Goal: Task Accomplishment & Management: Manage account settings

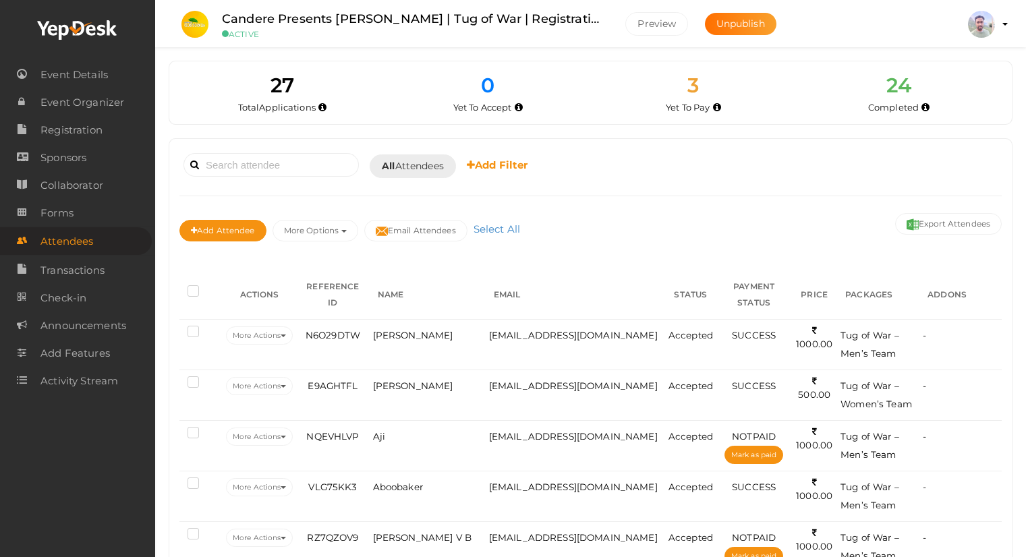
scroll to position [135, 0]
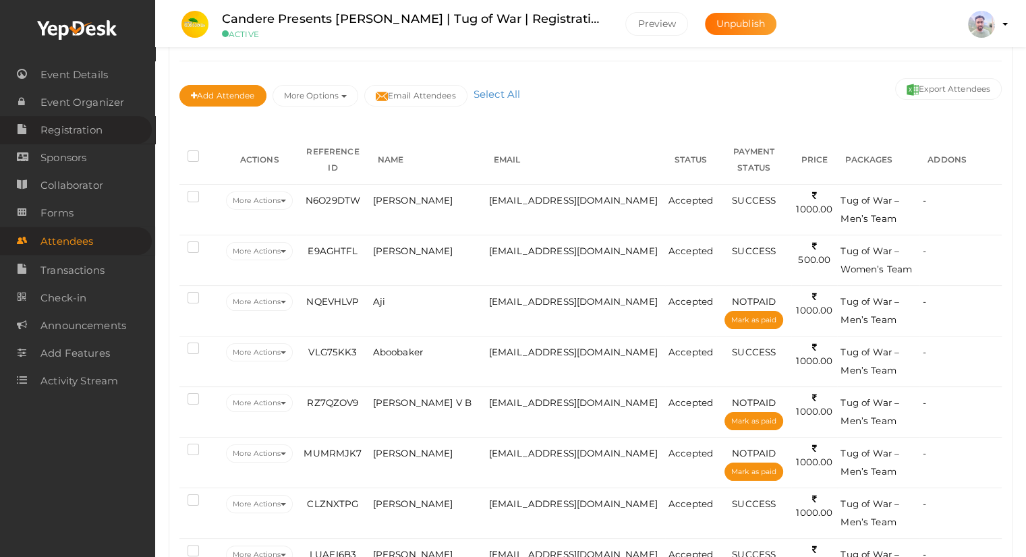
click at [70, 132] on span "Registration" at bounding box center [71, 130] width 62 height 27
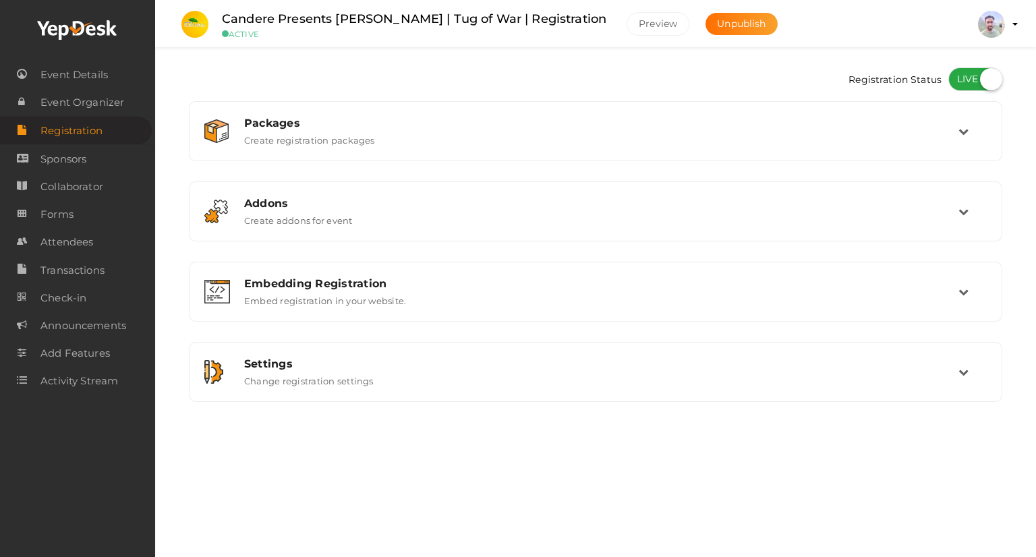
click at [960, 80] on label at bounding box center [975, 79] width 54 height 24
click at [957, 79] on input "checkbox" at bounding box center [952, 74] width 9 height 9
click at [979, 76] on label at bounding box center [975, 79] width 54 height 24
click at [957, 76] on input "checkbox" at bounding box center [952, 74] width 9 height 9
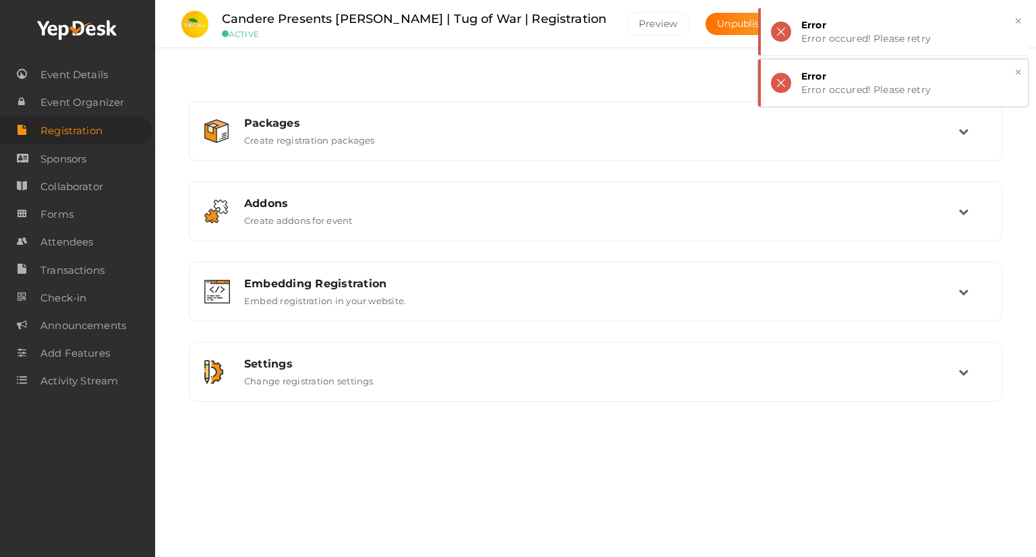
drag, startPoint x: 1022, startPoint y: 69, endPoint x: 1020, endPoint y: 63, distance: 7.0
click at [1022, 69] on div "× Error Error occured! Please retry" at bounding box center [893, 82] width 270 height 47
click at [1016, 28] on button "×" at bounding box center [1018, 21] width 9 height 16
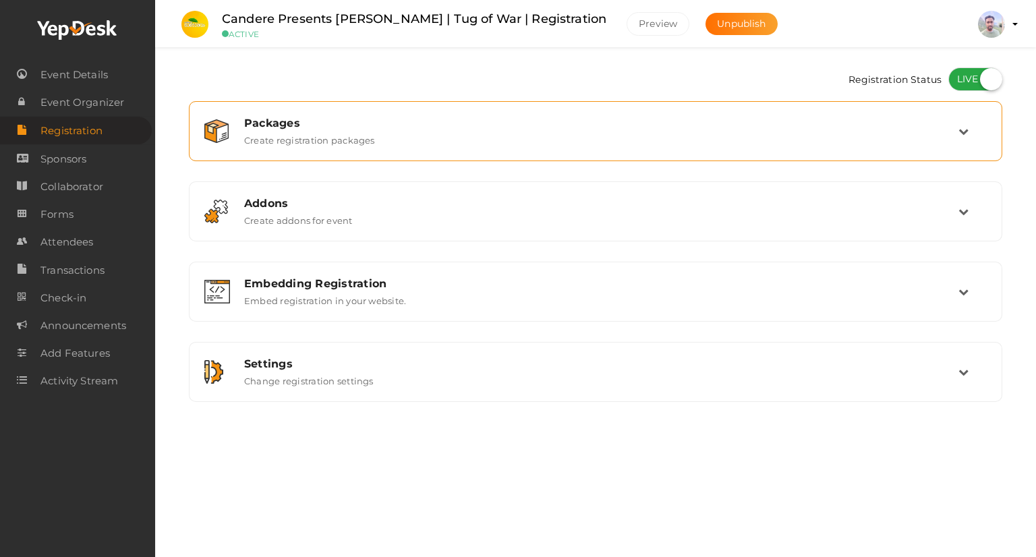
click at [955, 139] on div "Packages Create registration packages" at bounding box center [596, 131] width 724 height 29
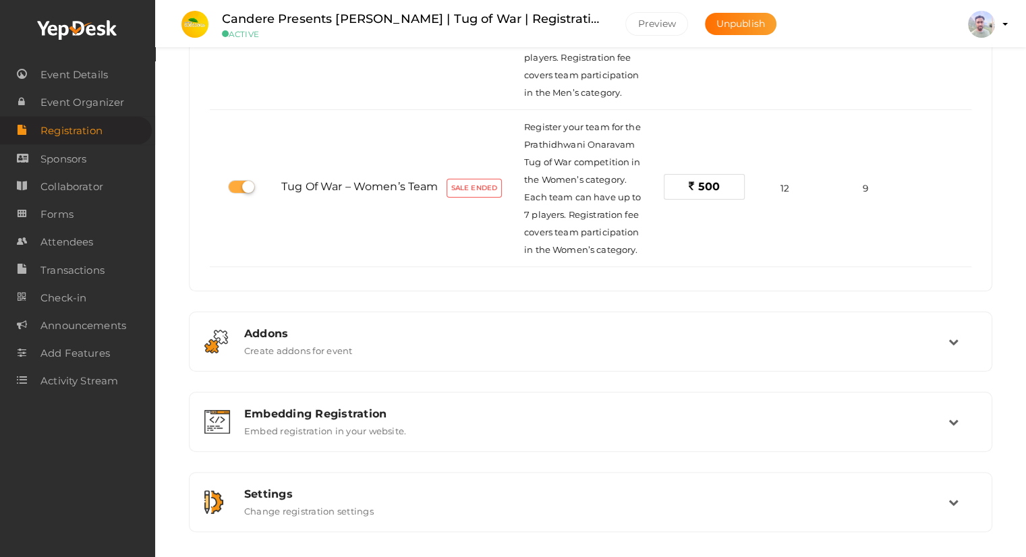
scroll to position [270, 0]
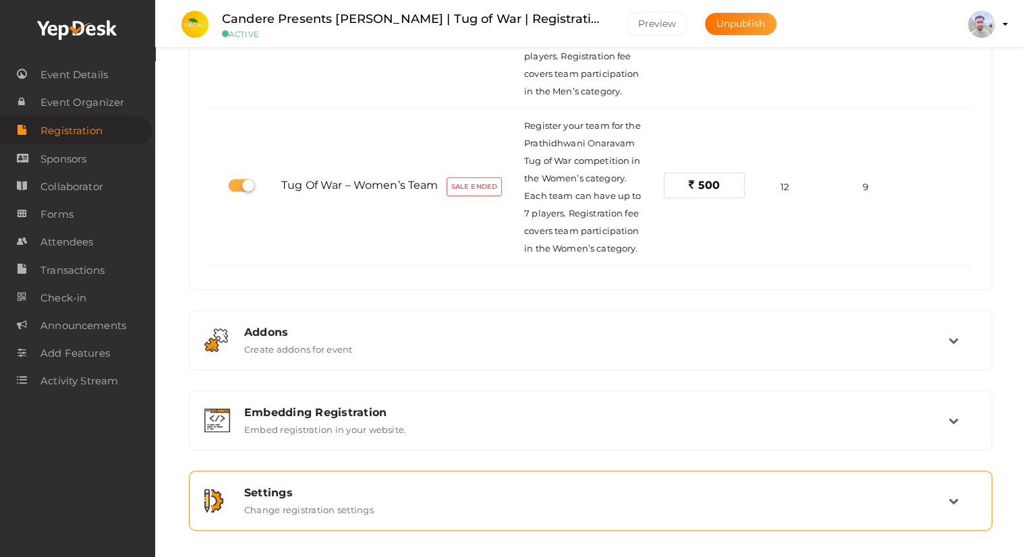
click at [405, 503] on div "Settings Change registration settings" at bounding box center [591, 500] width 714 height 29
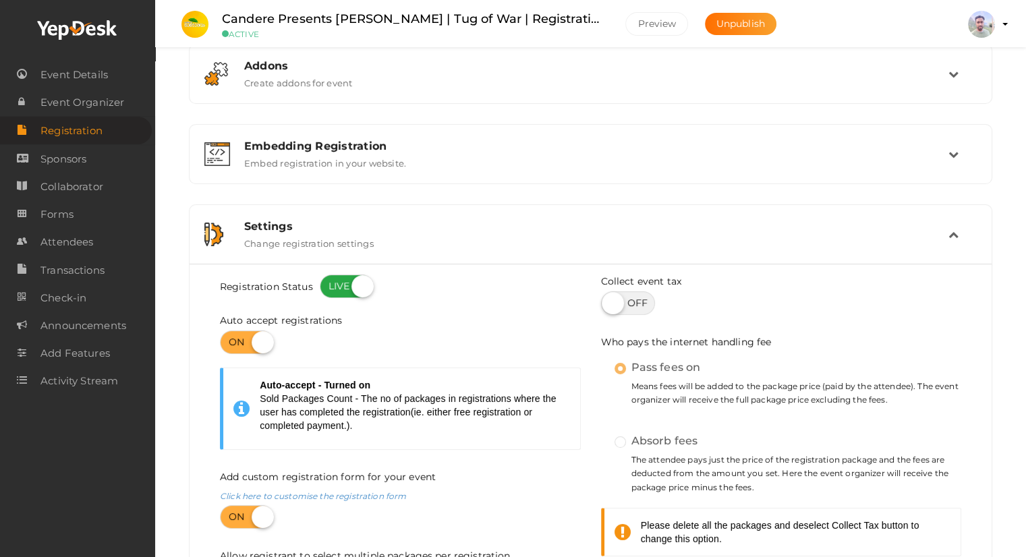
scroll to position [0, 0]
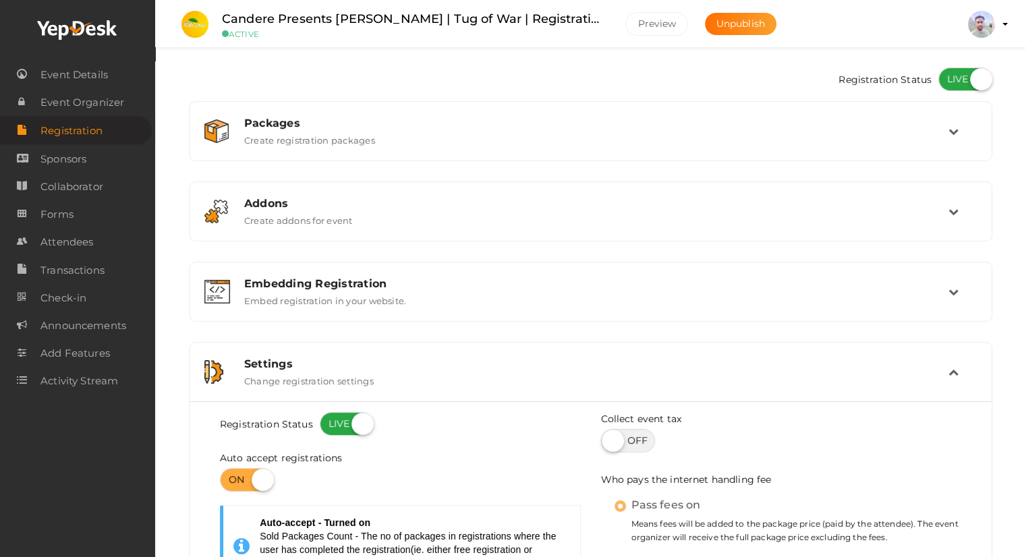
click at [92, 134] on span "Registration" at bounding box center [71, 130] width 62 height 27
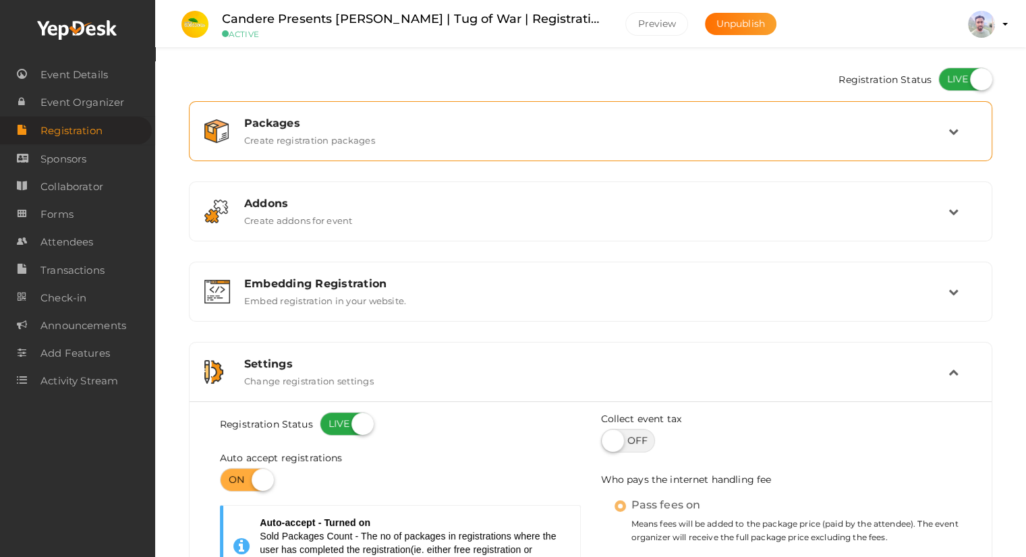
click at [394, 149] on div "Packages Create registration packages" at bounding box center [590, 131] width 788 height 45
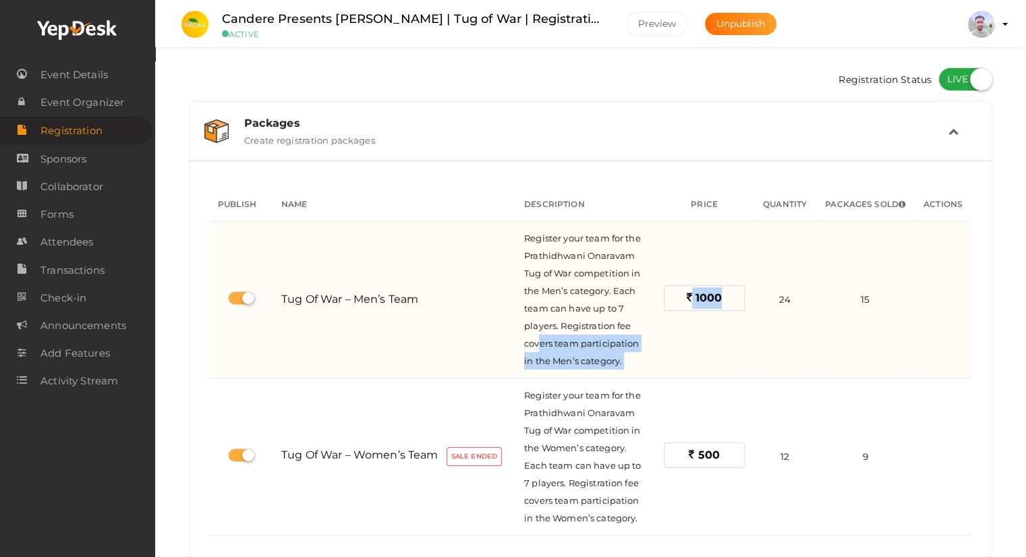
drag, startPoint x: 766, startPoint y: 341, endPoint x: 538, endPoint y: 341, distance: 228.0
click at [538, 341] on tr "Tug of War – Men’s Team Register your team for the Prathidhwani Onaravam Tug of…" at bounding box center [590, 299] width 761 height 157
click at [711, 312] on div "1000" at bounding box center [704, 299] width 84 height 29
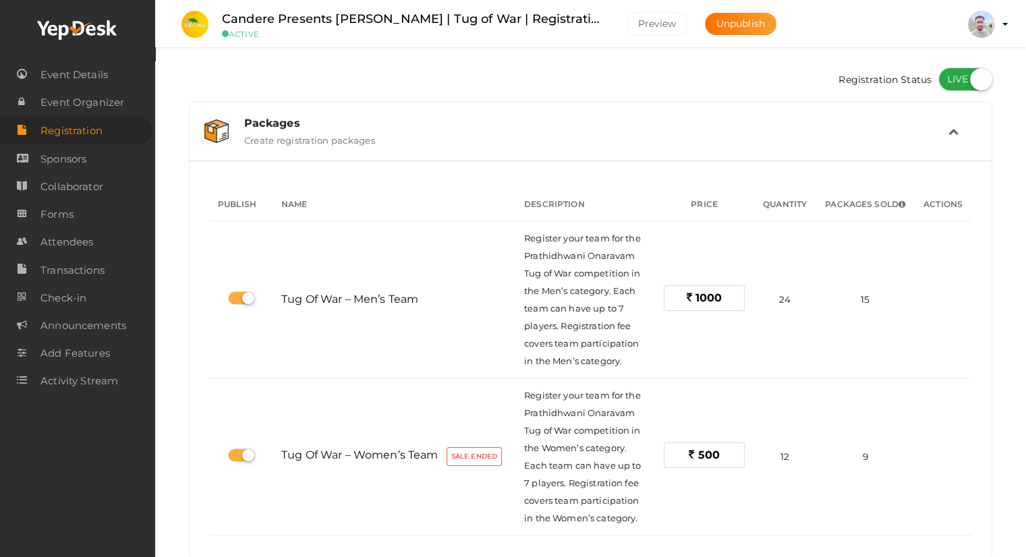
click at [946, 80] on label at bounding box center [965, 79] width 54 height 24
click at [946, 79] on input "checkbox" at bounding box center [942, 74] width 9 height 9
checkbox input "false"
click at [770, 36] on div "× Error Error occured! Please retry" at bounding box center [883, 31] width 270 height 47
click at [85, 129] on span "Registration" at bounding box center [71, 130] width 62 height 27
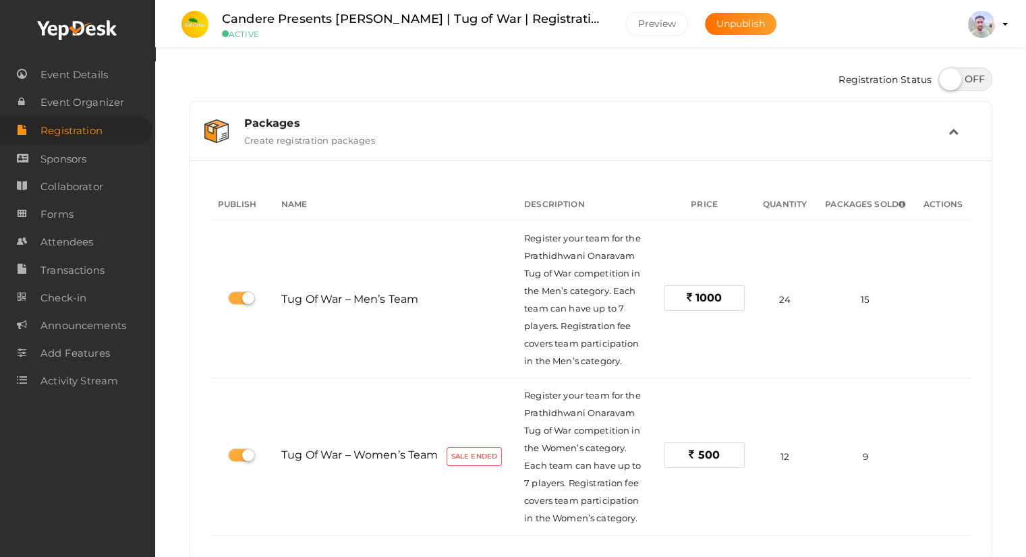
click at [82, 130] on span "Registration" at bounding box center [71, 130] width 62 height 27
click at [80, 133] on span "Registration" at bounding box center [71, 130] width 62 height 27
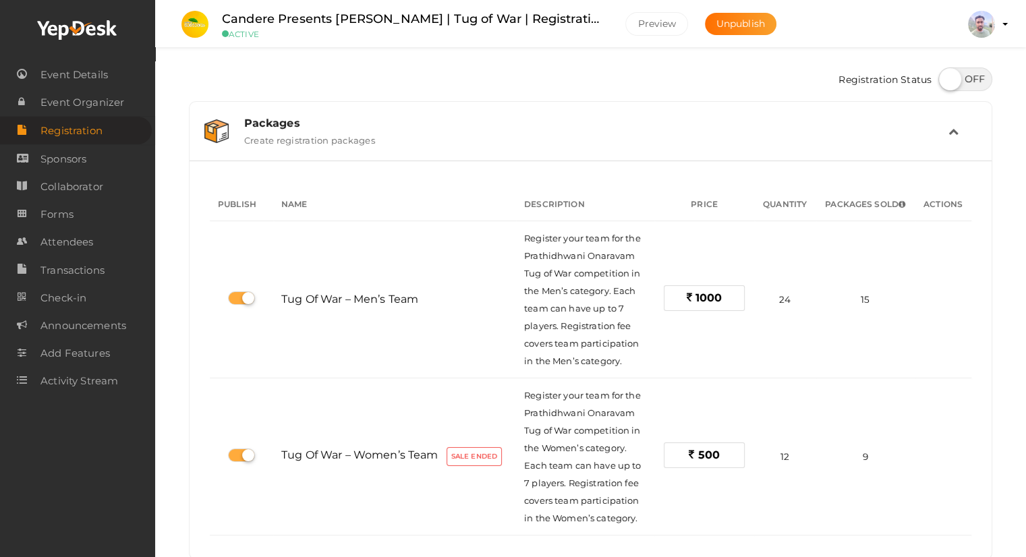
click at [80, 133] on span "Registration" at bounding box center [71, 130] width 62 height 27
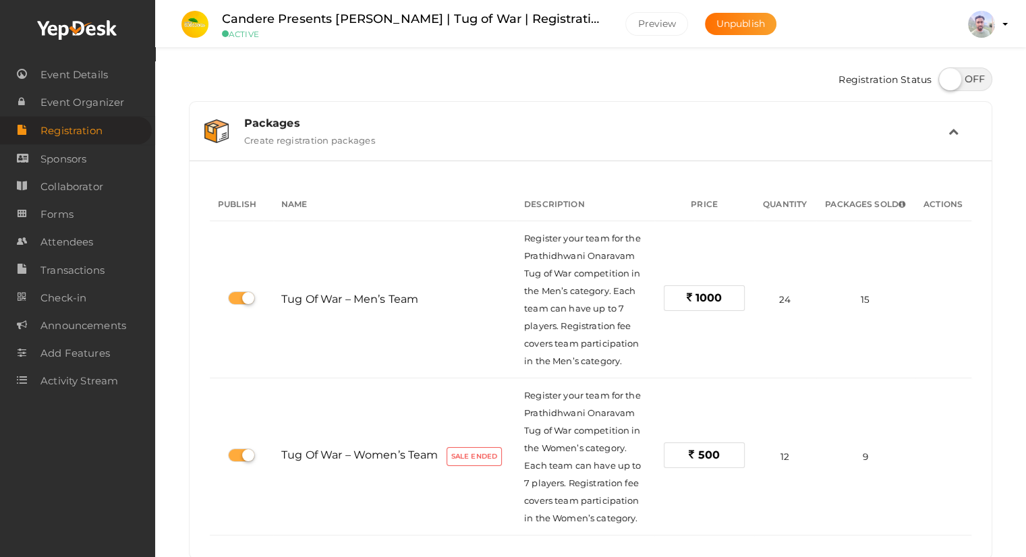
click at [80, 133] on span "Registration" at bounding box center [71, 130] width 62 height 27
click at [80, 80] on span "Event Details" at bounding box center [73, 74] width 67 height 27
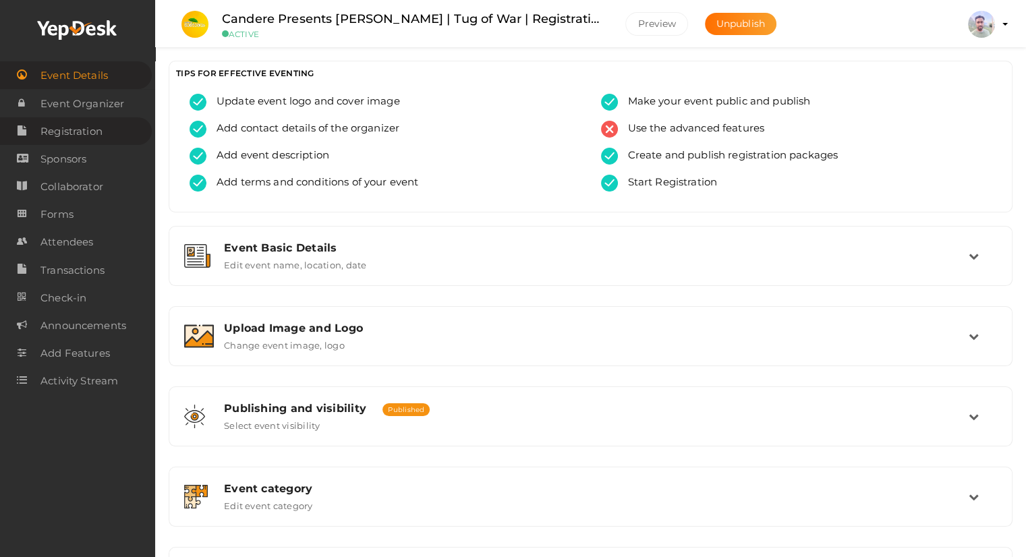
click at [84, 132] on span "Registration" at bounding box center [71, 131] width 62 height 27
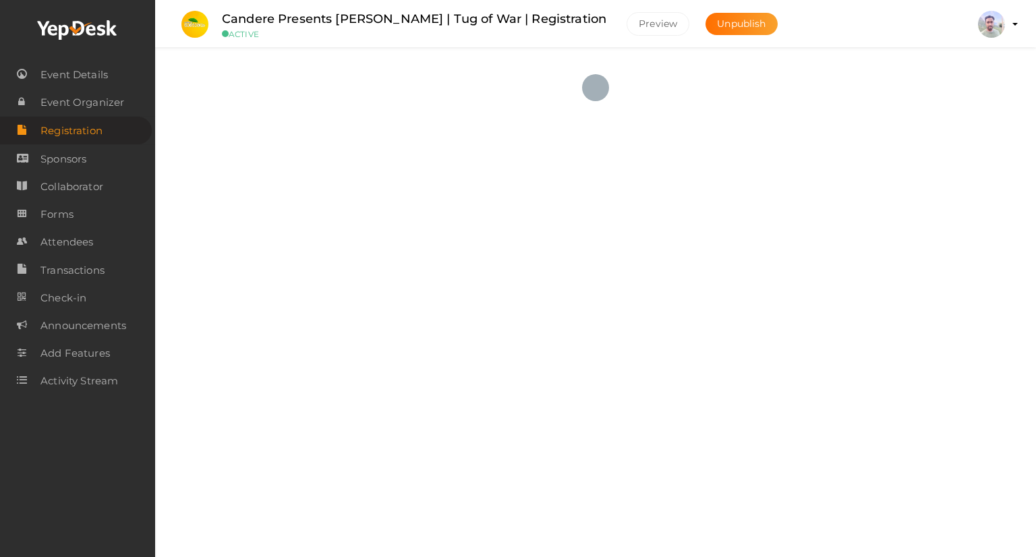
checkbox input "true"
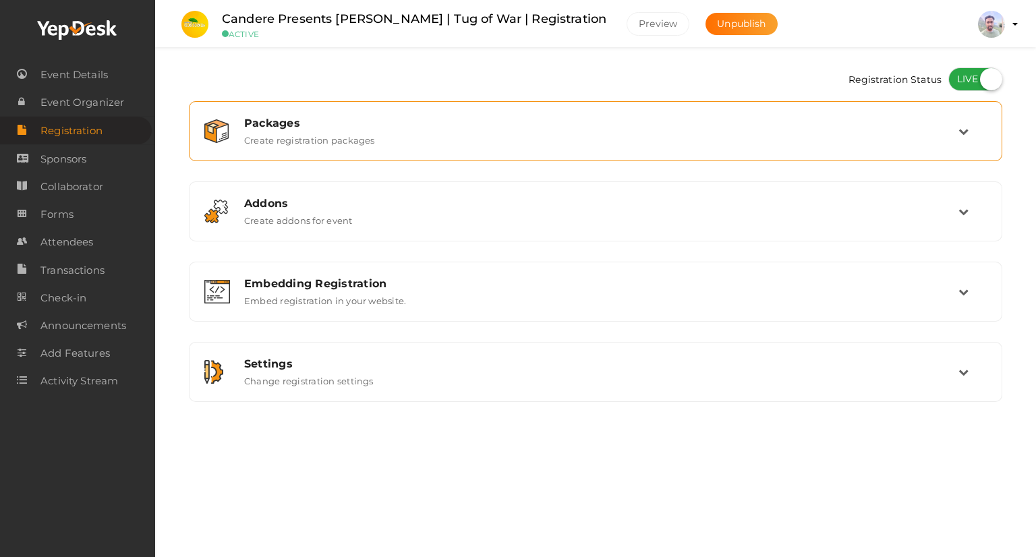
click at [714, 149] on div "Packages Create registration packages" at bounding box center [595, 131] width 799 height 45
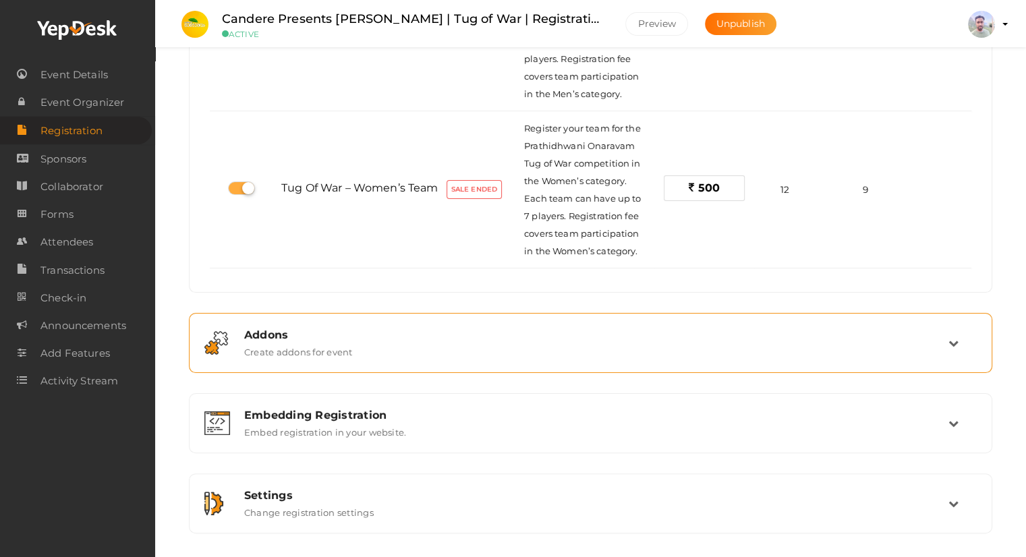
scroll to position [270, 0]
click at [445, 349] on div "Addons Create addons for event" at bounding box center [591, 340] width 714 height 29
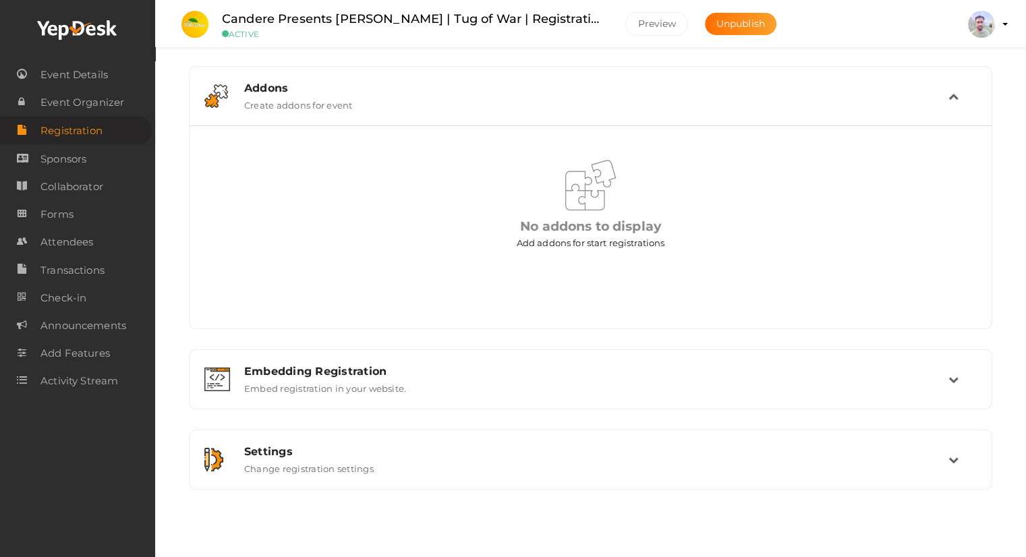
scroll to position [115, 0]
click at [399, 461] on div "Settings Change registration settings" at bounding box center [591, 460] width 714 height 29
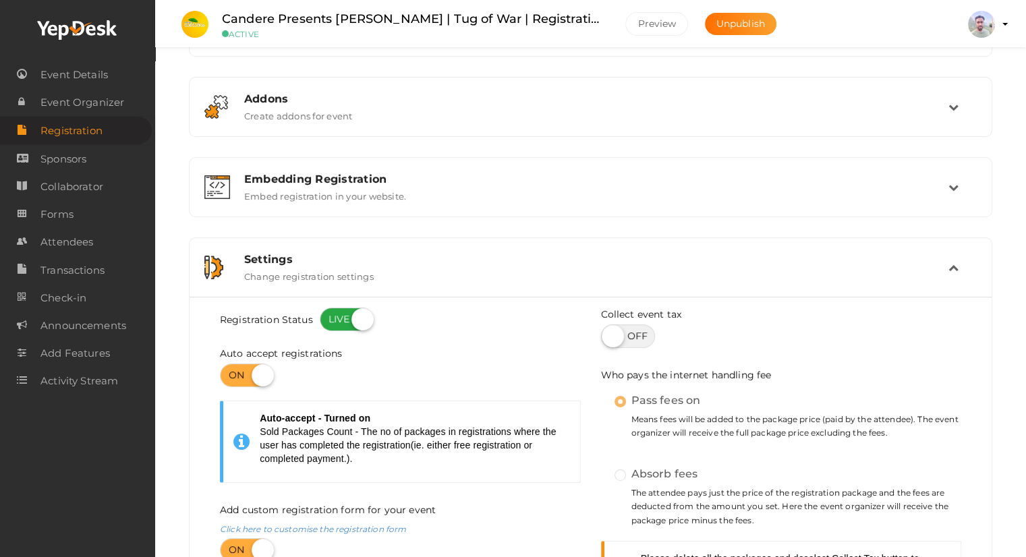
scroll to position [0, 0]
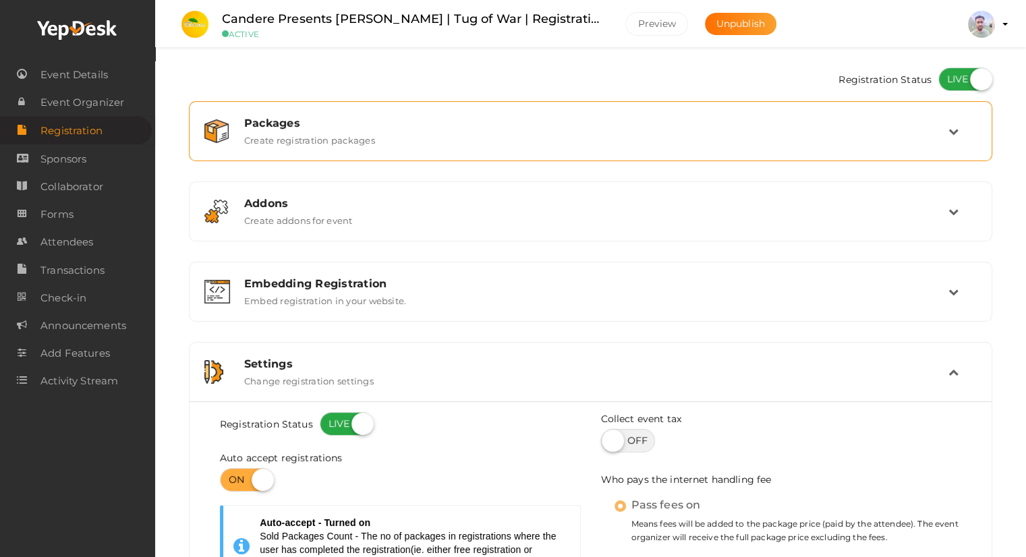
click at [623, 144] on div "Packages Create registration packages" at bounding box center [591, 131] width 714 height 29
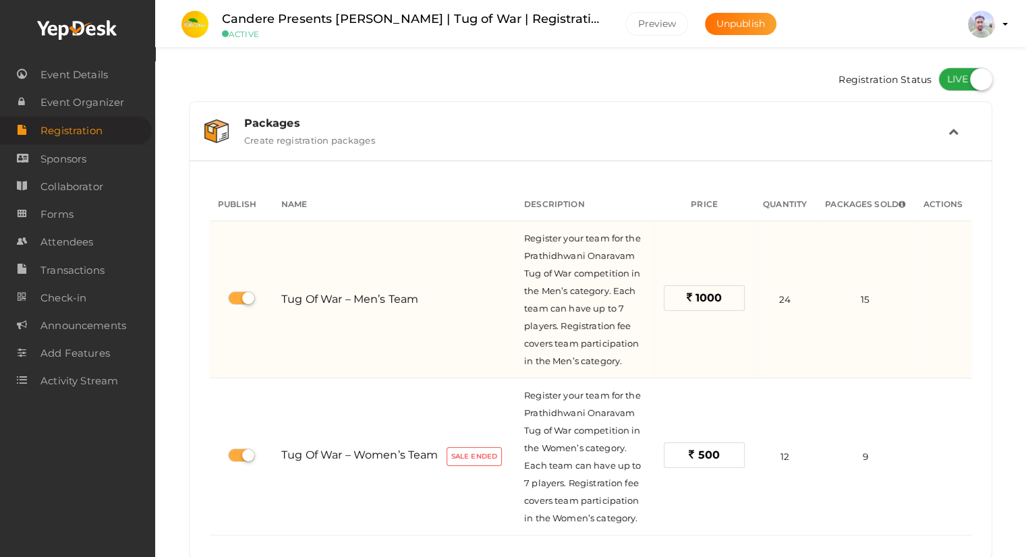
click at [785, 301] on span "24" at bounding box center [784, 299] width 11 height 11
click at [390, 304] on span "Tug of War – Men’s Team" at bounding box center [349, 299] width 137 height 13
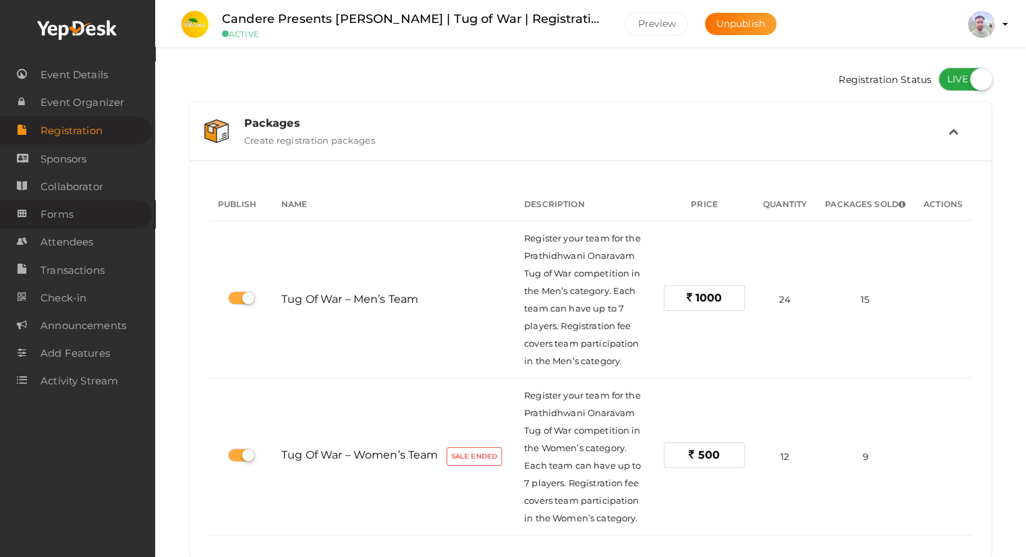
click at [73, 220] on link "Forms" at bounding box center [76, 214] width 152 height 28
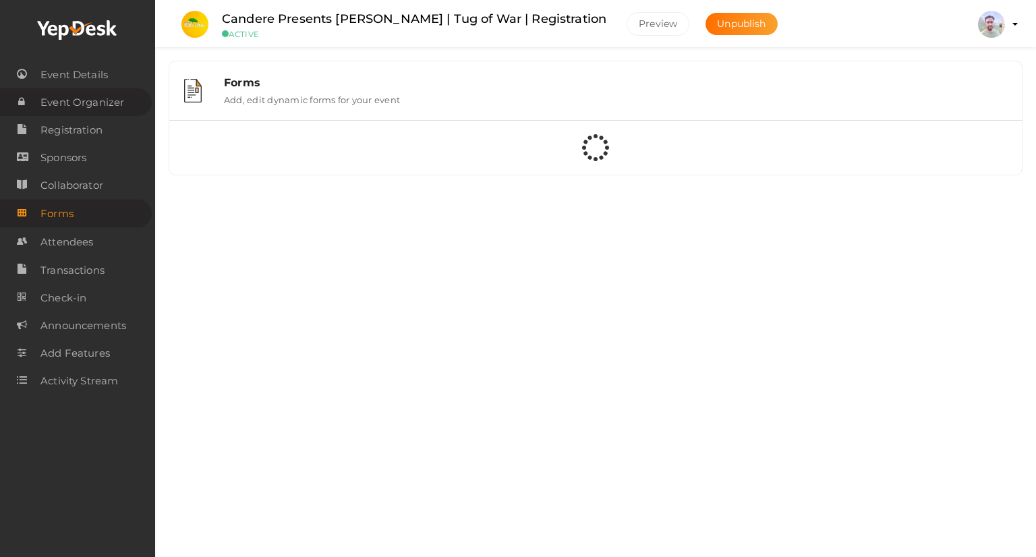
click at [91, 109] on span "Event Organizer" at bounding box center [82, 102] width 84 height 27
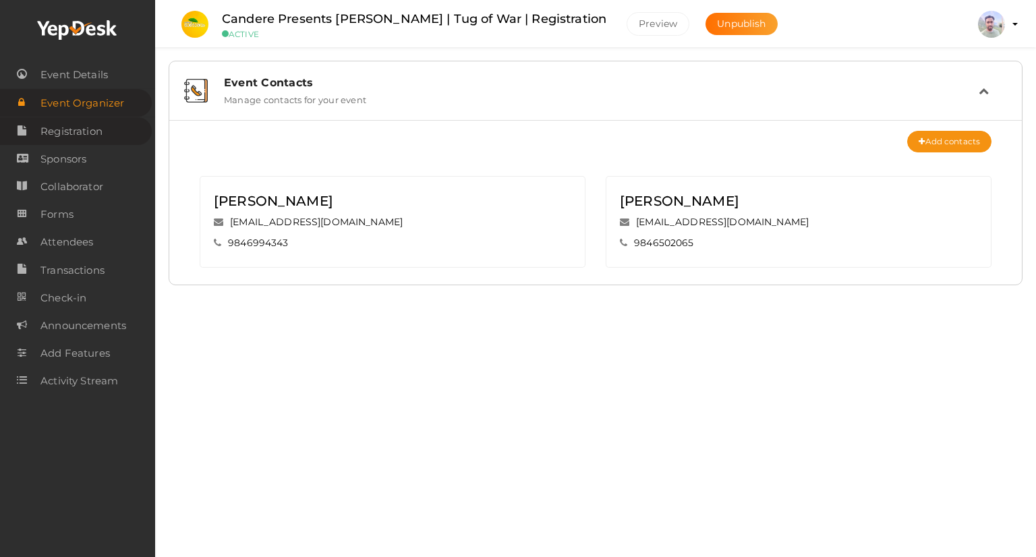
click at [78, 132] on span "Registration" at bounding box center [71, 131] width 62 height 27
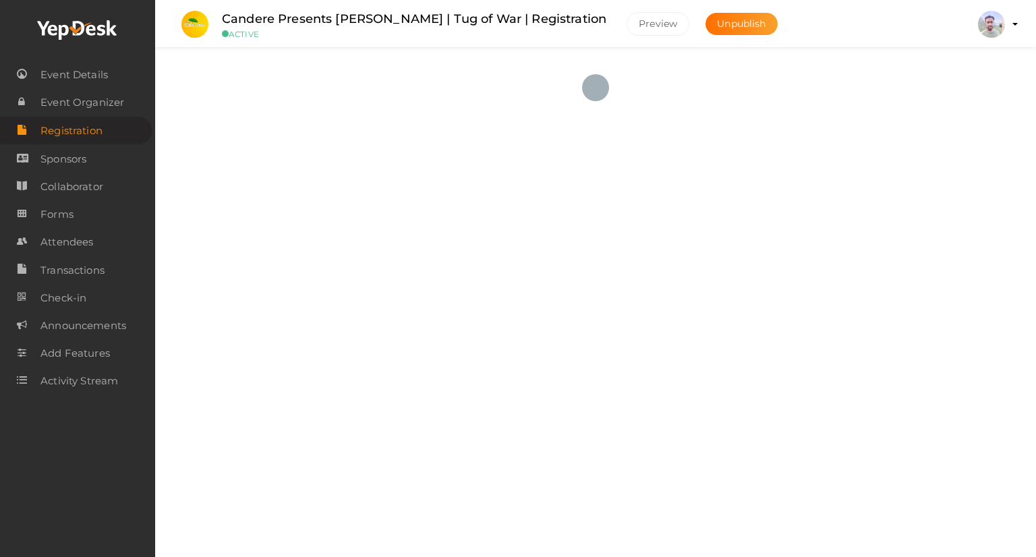
checkbox input "true"
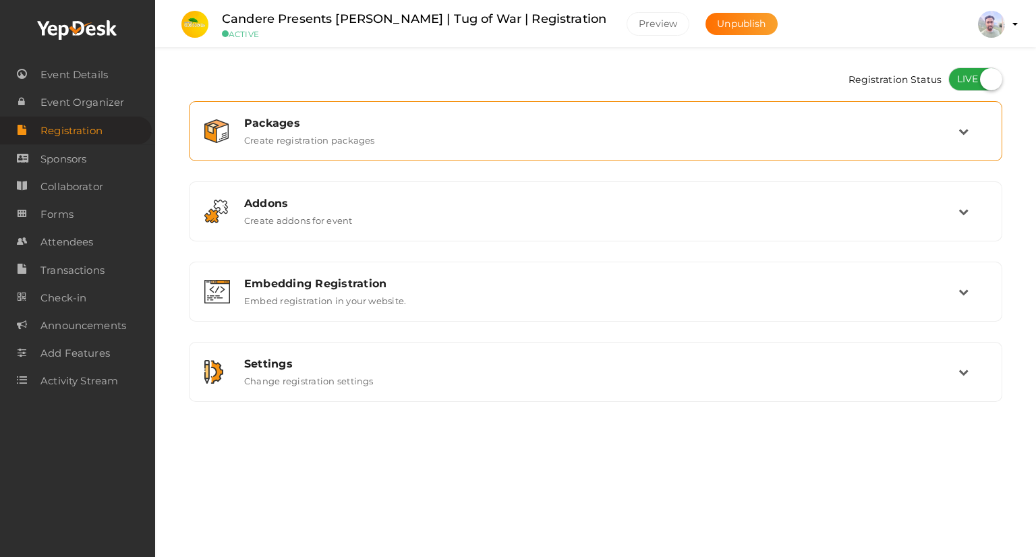
click at [376, 122] on div "Packages" at bounding box center [601, 123] width 714 height 13
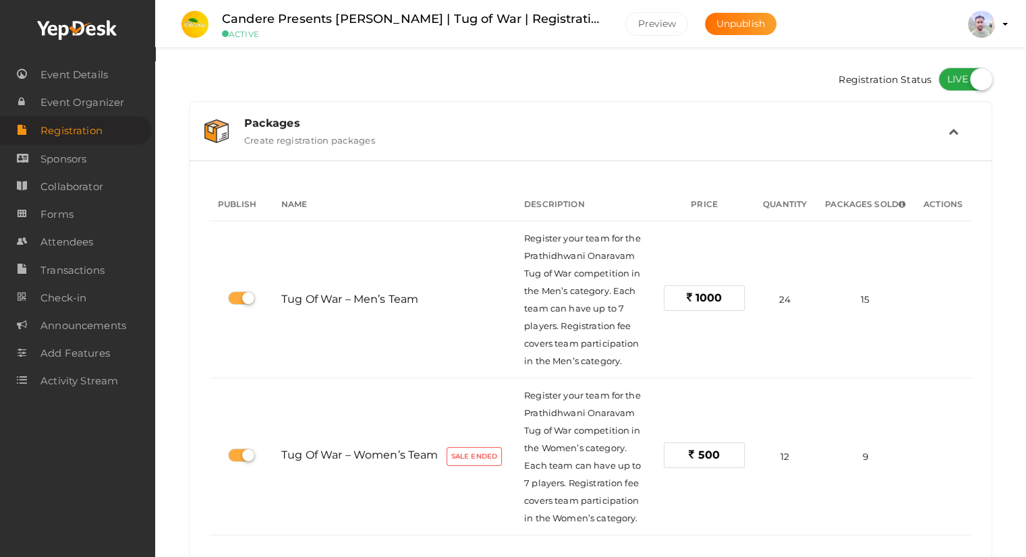
click at [375, 121] on div "Packages" at bounding box center [596, 123] width 704 height 13
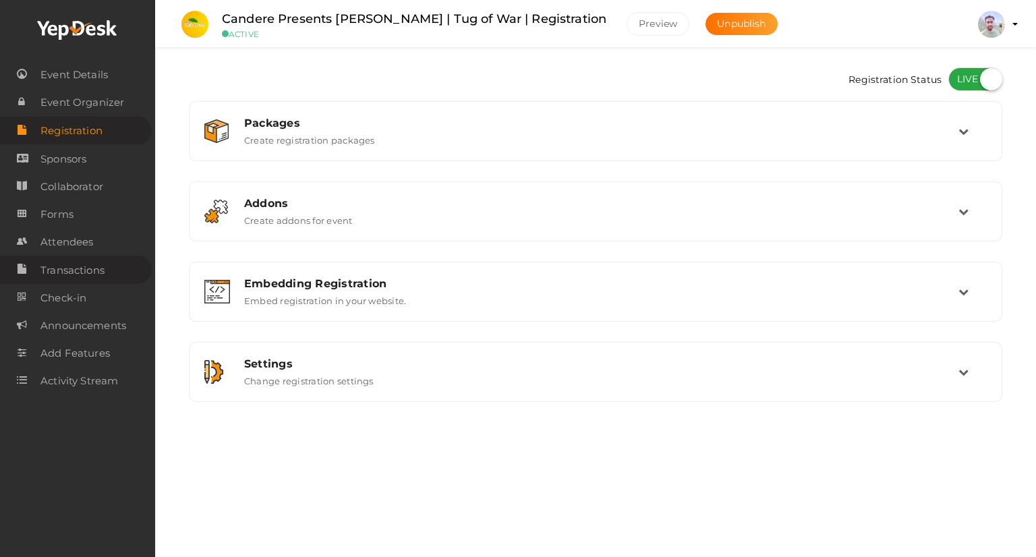
click at [91, 270] on span "Transactions" at bounding box center [72, 270] width 64 height 27
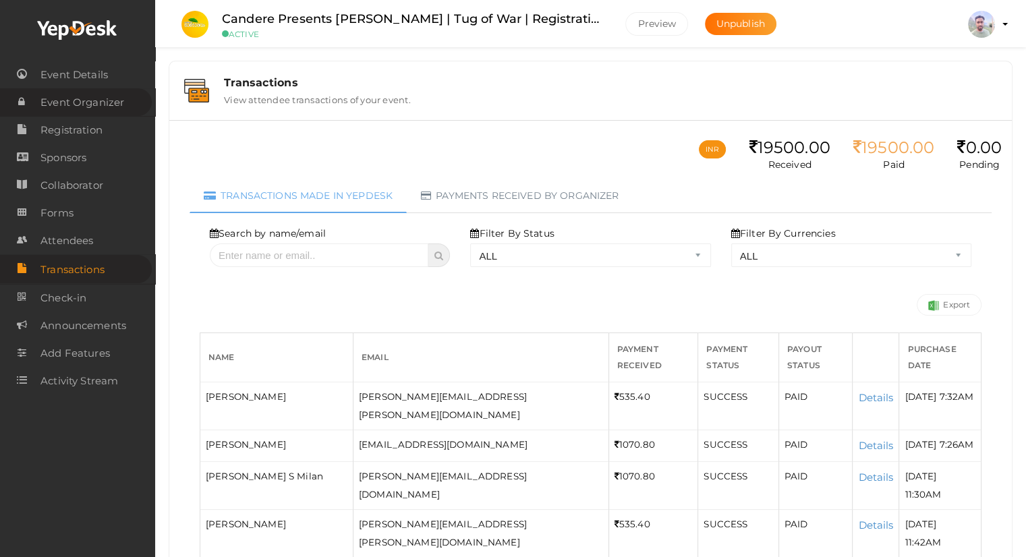
click at [84, 100] on span "Event Organizer" at bounding box center [82, 102] width 84 height 27
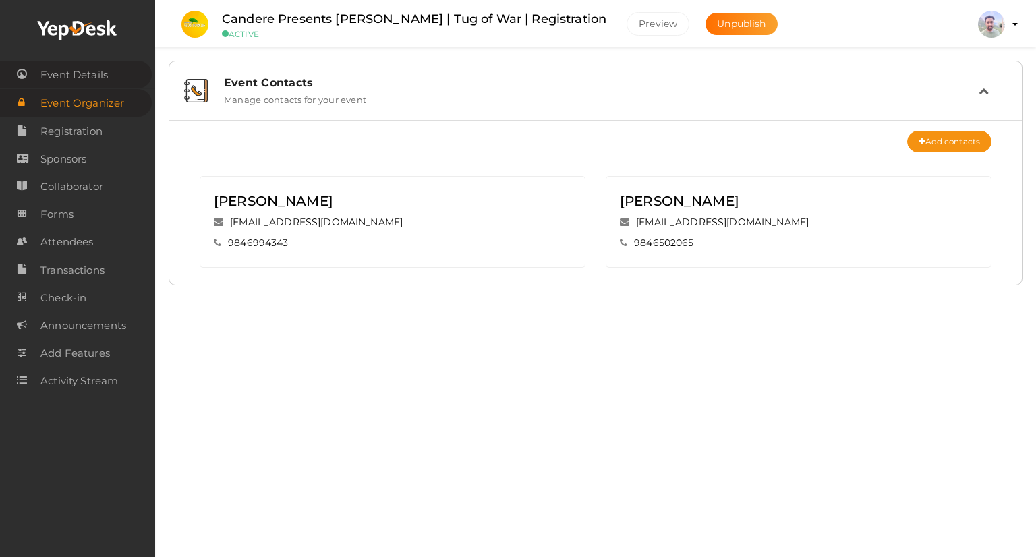
click at [92, 78] on span "Event Details" at bounding box center [73, 74] width 67 height 27
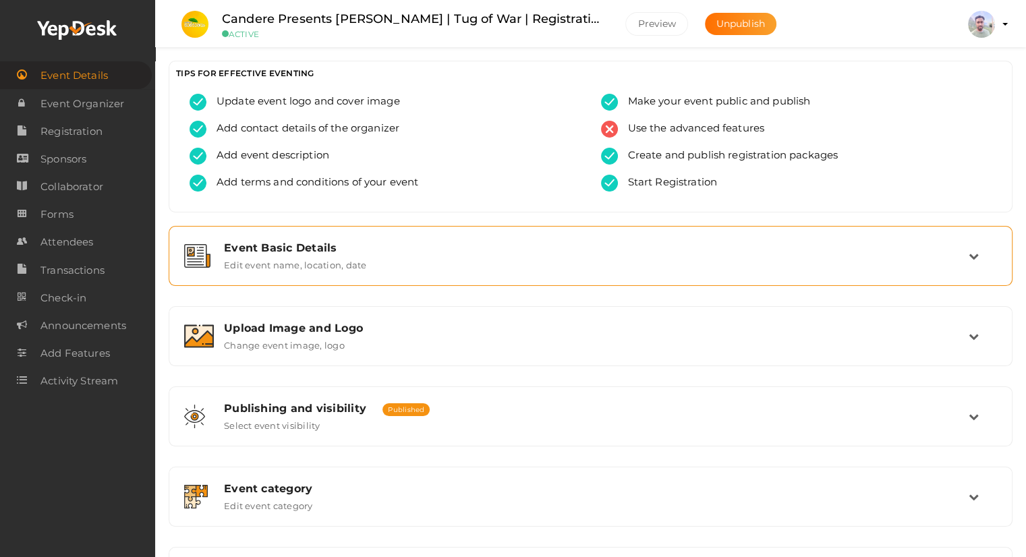
click at [442, 262] on div "Event Basic Details Edit event name, location, date" at bounding box center [591, 255] width 755 height 29
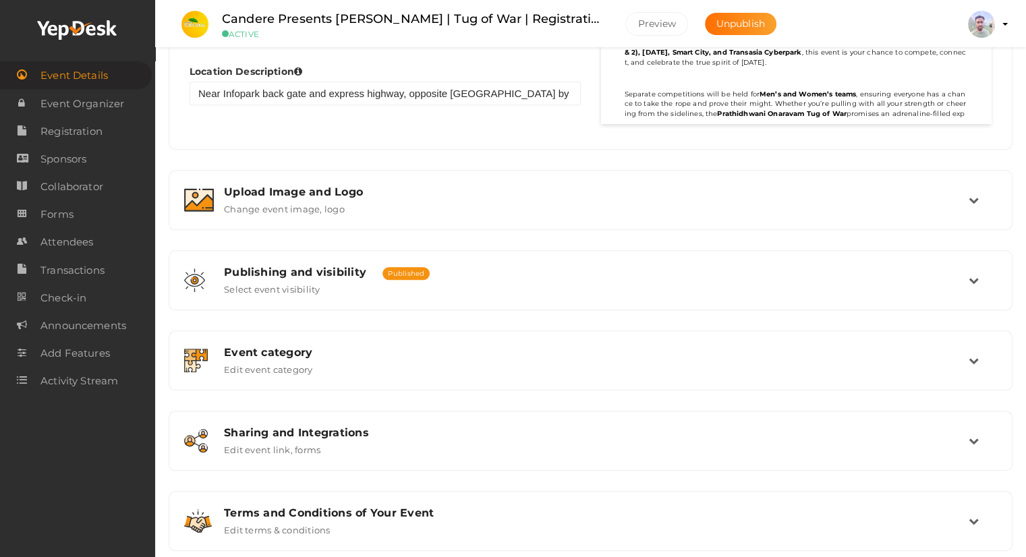
scroll to position [942, 0]
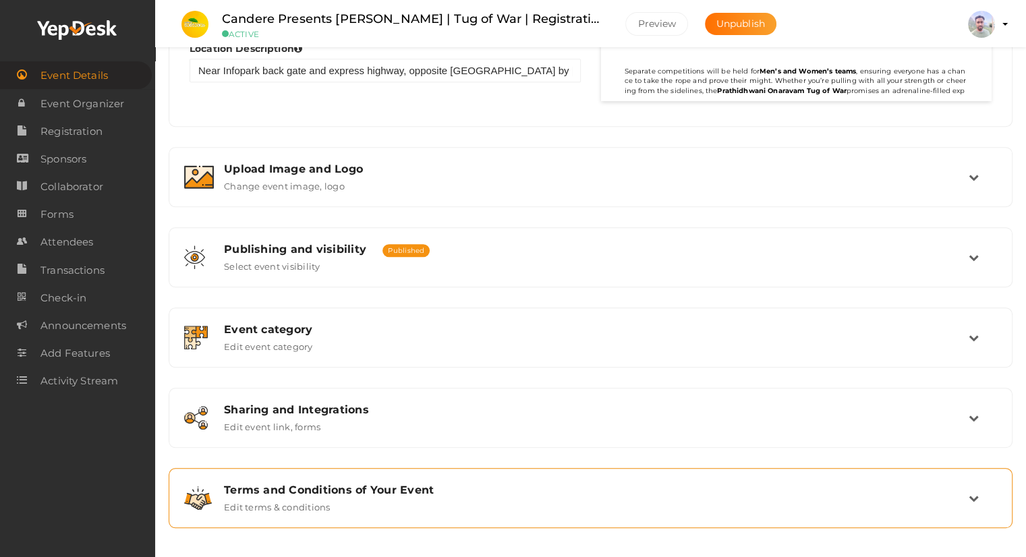
click at [413, 475] on div "Terms and Conditions of Your Event Edit terms & conditions" at bounding box center [590, 497] width 829 height 45
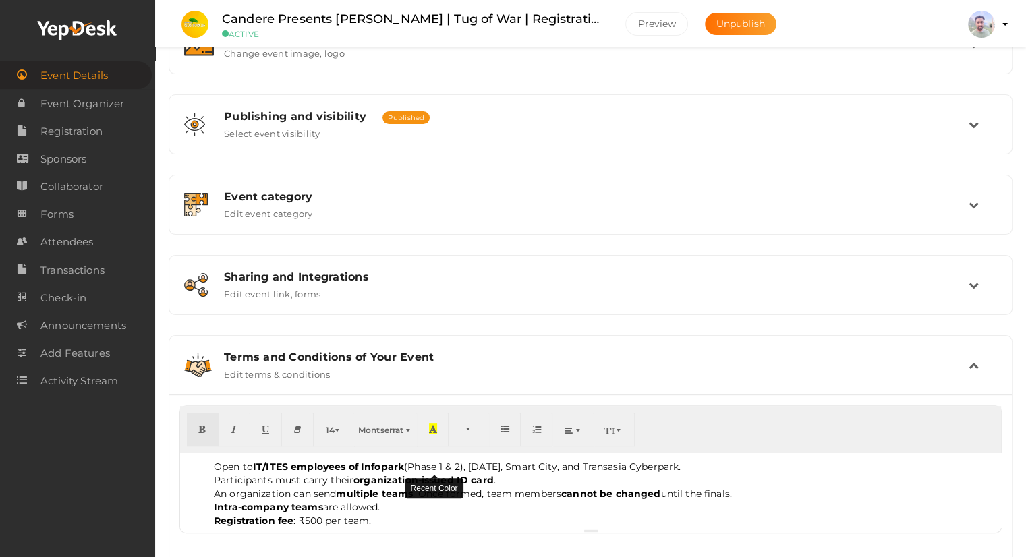
scroll to position [289, 0]
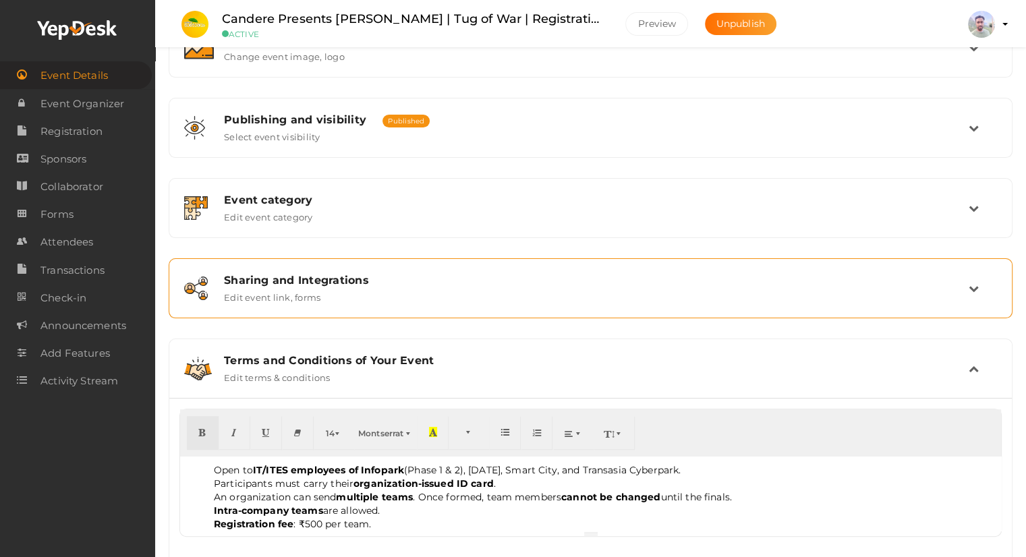
click at [384, 281] on div "Sharing and Integrations" at bounding box center [596, 280] width 745 height 13
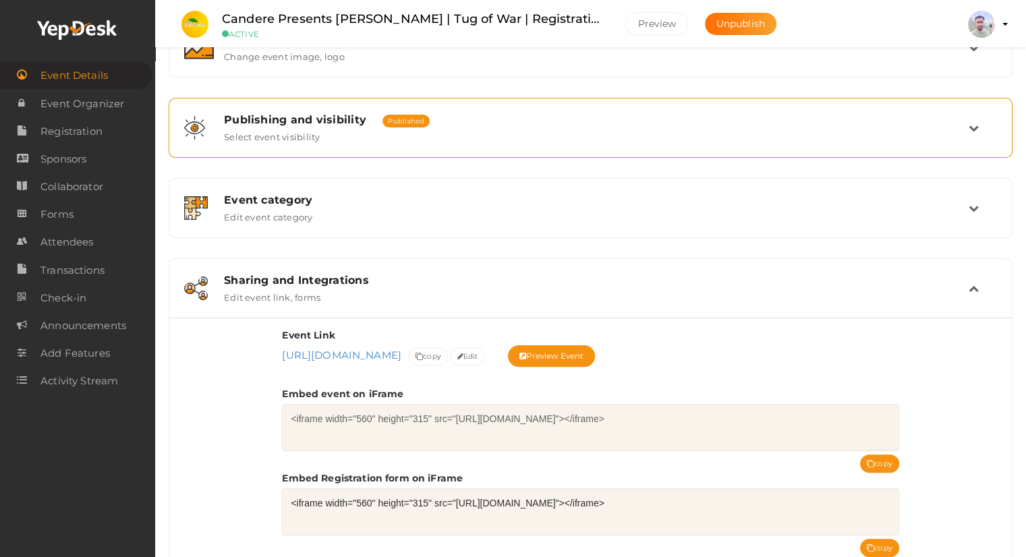
click at [417, 123] on span "Published" at bounding box center [405, 121] width 47 height 13
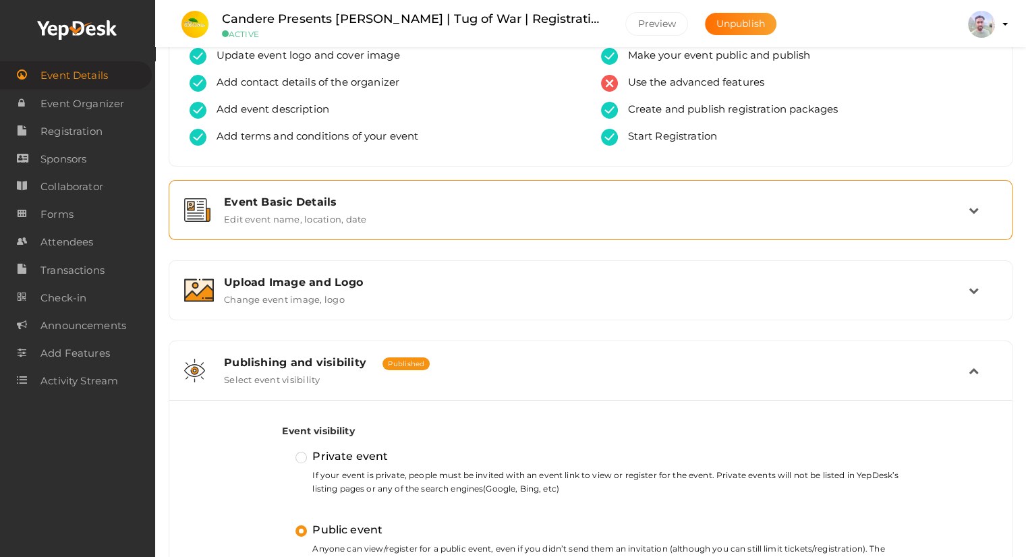
scroll to position [0, 0]
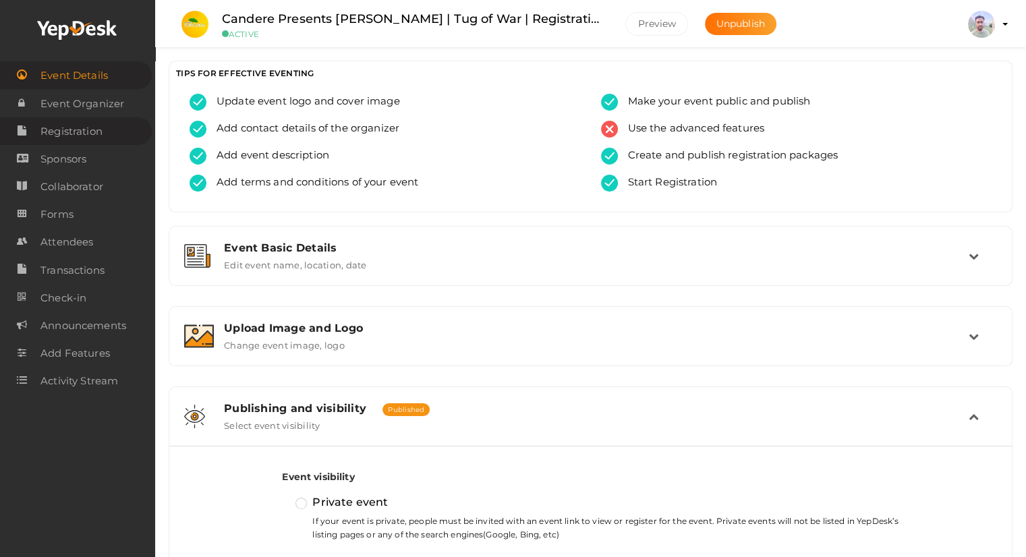
click at [70, 127] on span "Registration" at bounding box center [71, 131] width 62 height 27
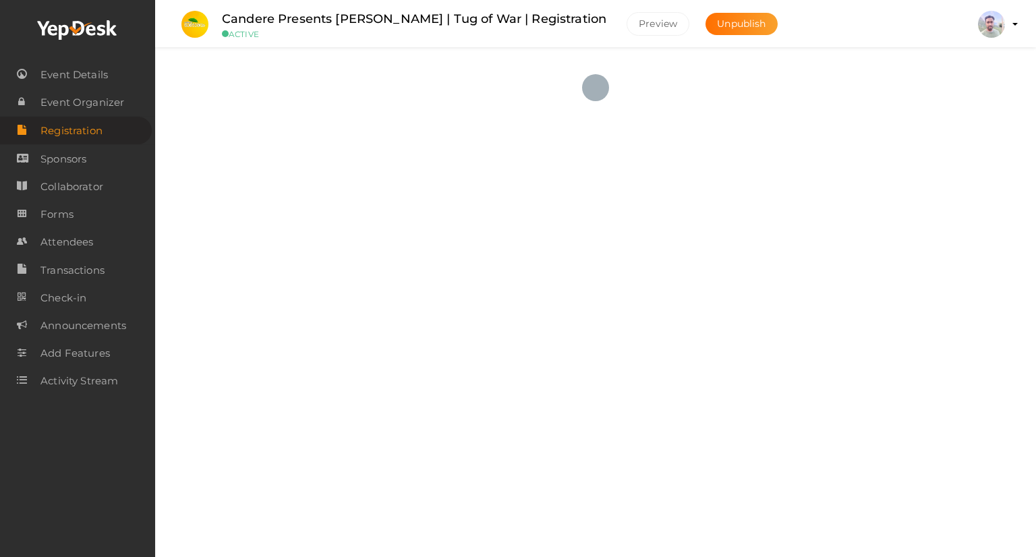
checkbox input "true"
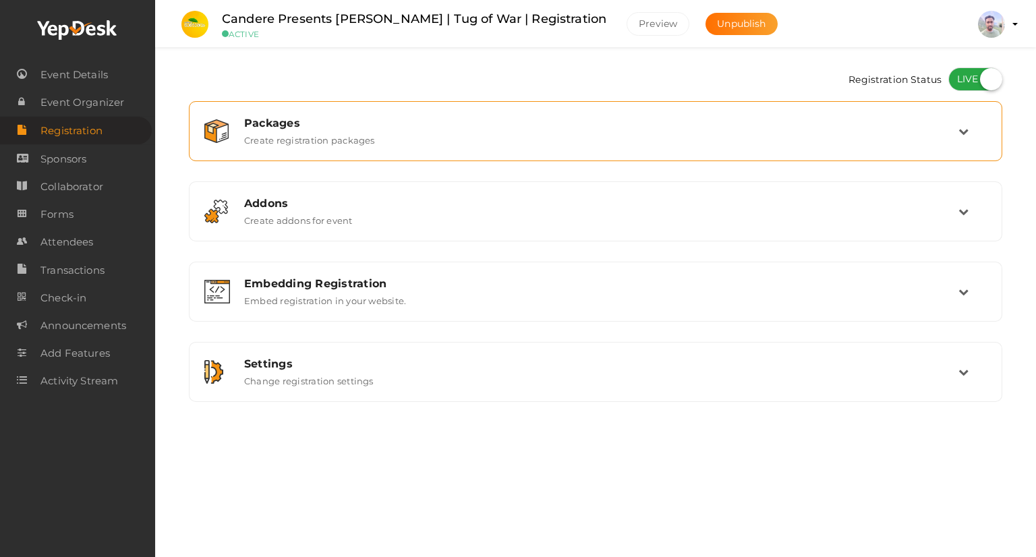
click at [271, 140] on label "Create registration packages" at bounding box center [309, 137] width 131 height 16
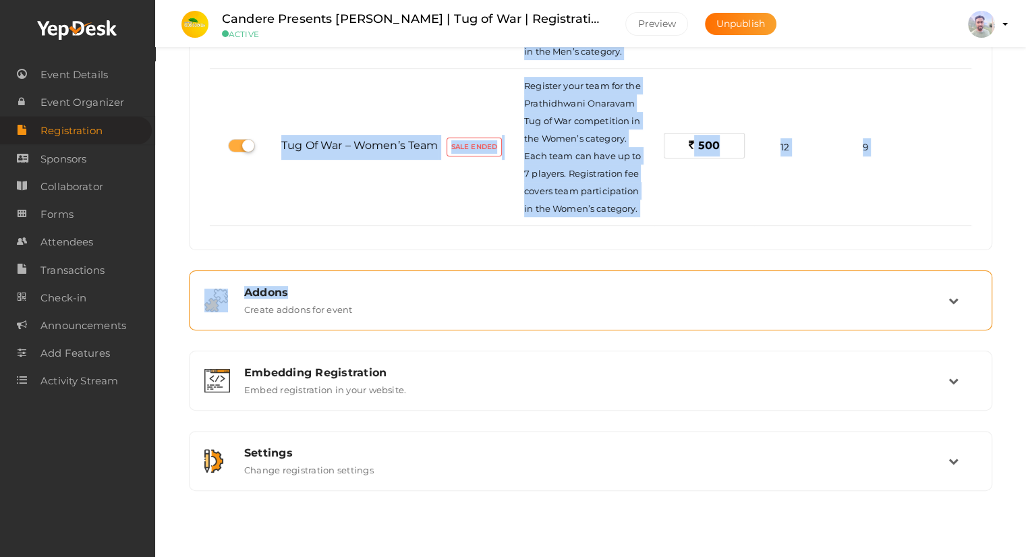
drag, startPoint x: 259, startPoint y: 542, endPoint x: 626, endPoint y: 293, distance: 443.0
click at [626, 293] on div "Packages Create registration packages No packages to display Add packages for s…" at bounding box center [590, 141] width 803 height 699
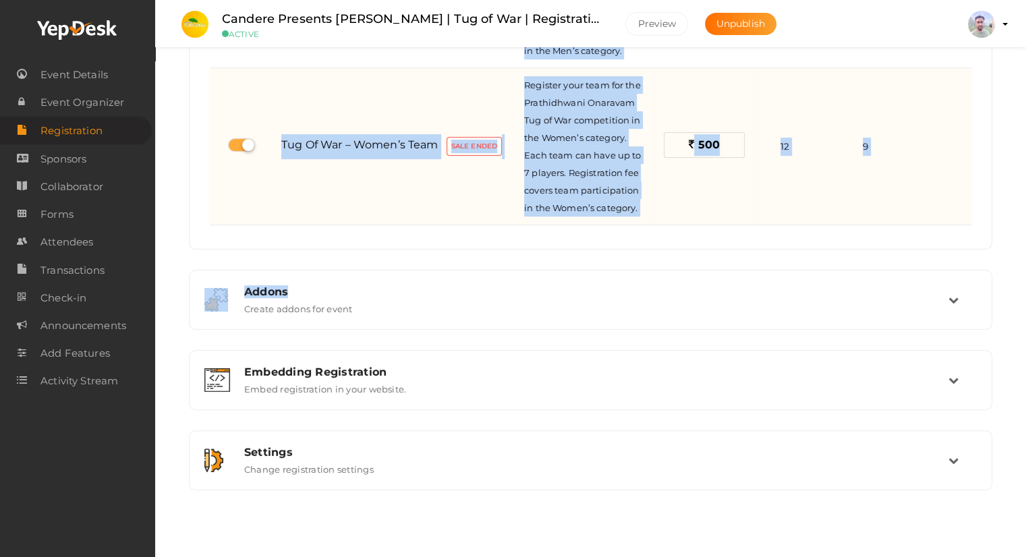
click at [697, 202] on td "500" at bounding box center [704, 146] width 100 height 157
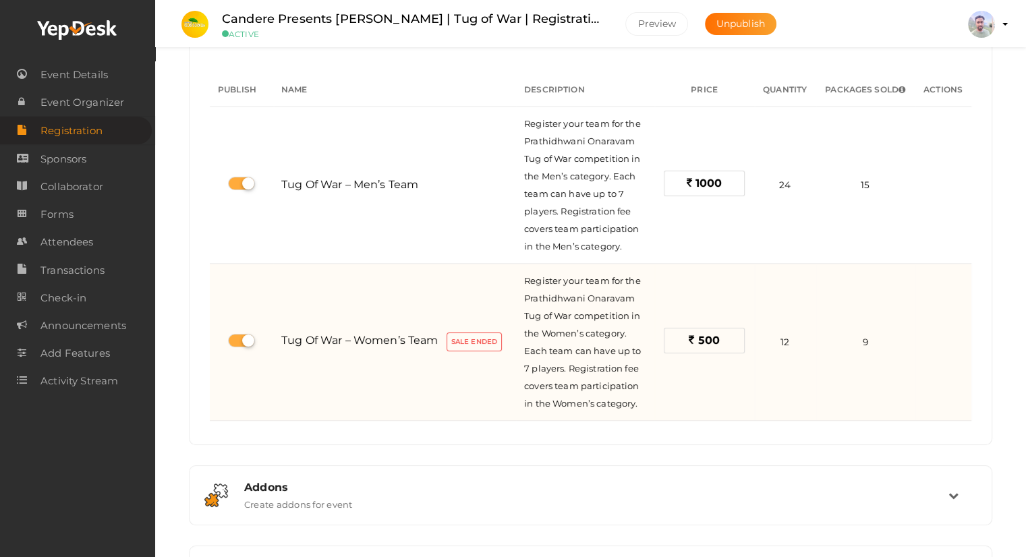
scroll to position [108, 0]
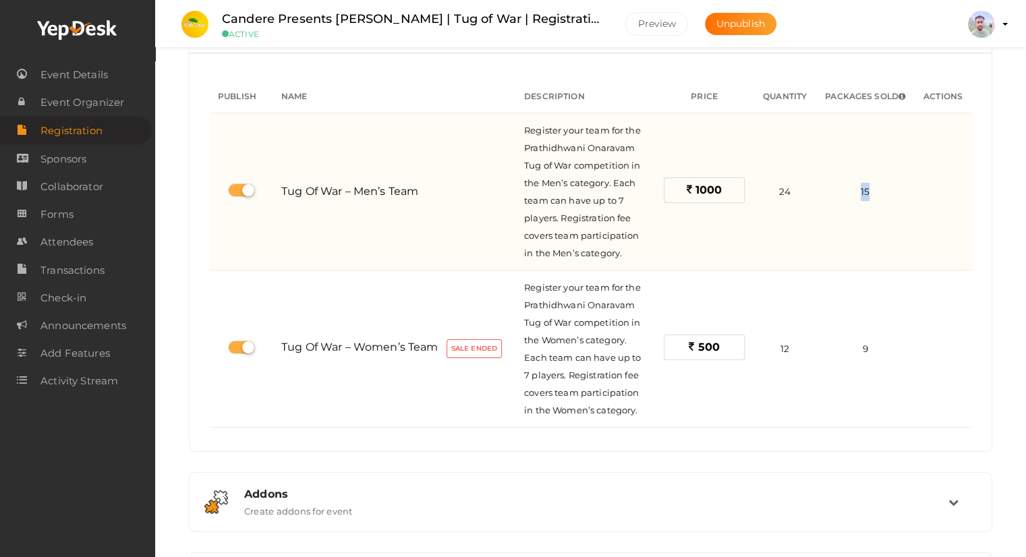
drag, startPoint x: 886, startPoint y: 194, endPoint x: 789, endPoint y: 192, distance: 97.1
click at [789, 192] on tr "Tug of War – Men’s Team Register your team for the Prathidhwani Onaravam Tug of…" at bounding box center [590, 191] width 761 height 157
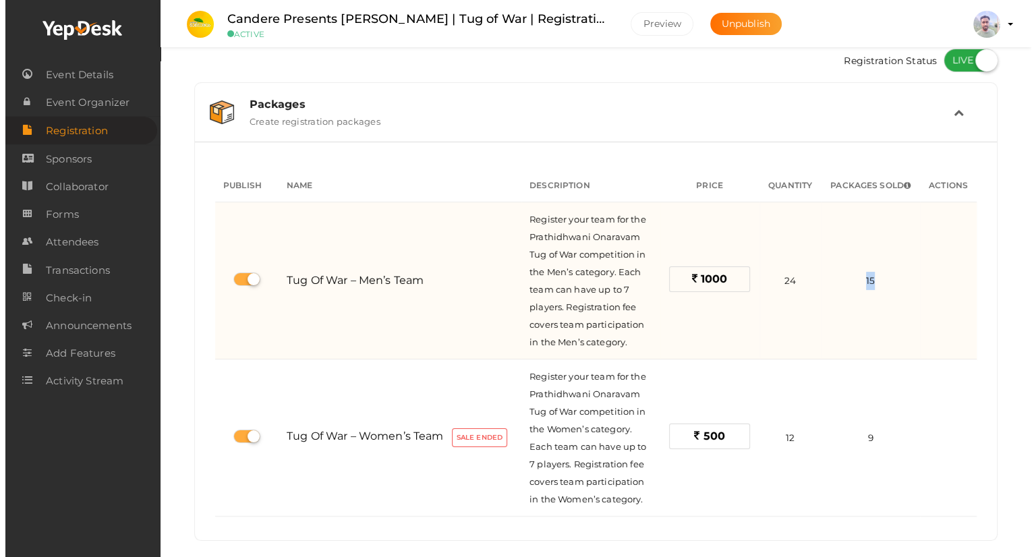
scroll to position [0, 0]
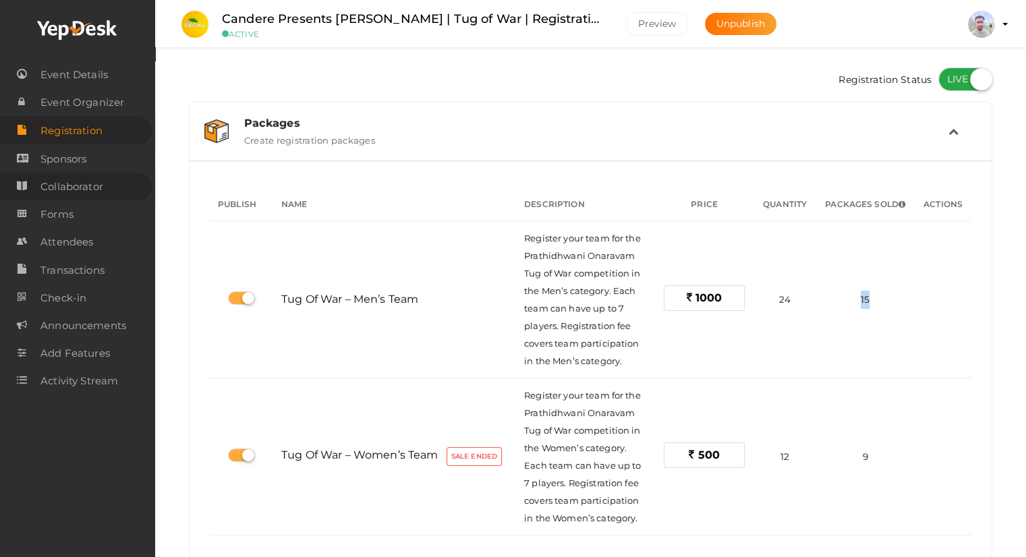
click at [91, 185] on span "Collaborator" at bounding box center [71, 186] width 63 height 27
